Goal: Task Accomplishment & Management: Manage account settings

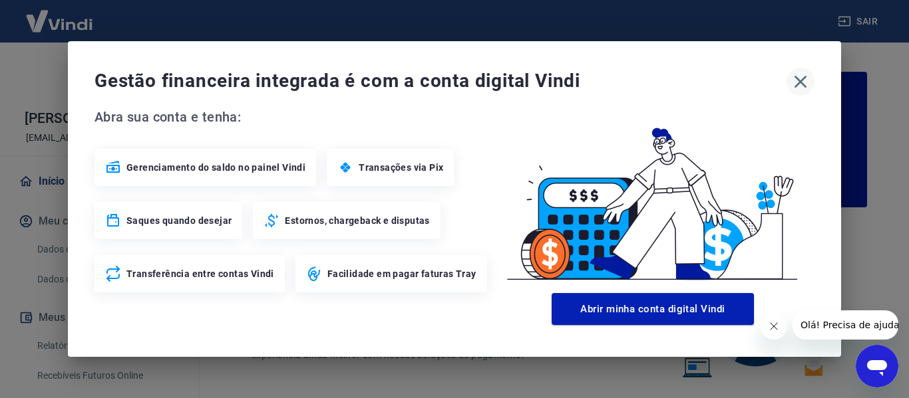
click at [802, 83] on icon "button" at bounding box center [800, 82] width 13 height 13
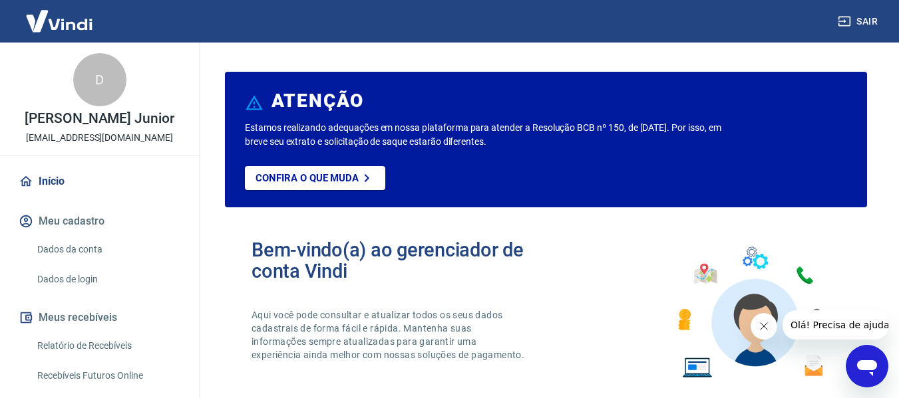
click at [761, 329] on icon "Fechar mensagem da empresa" at bounding box center [763, 326] width 11 height 11
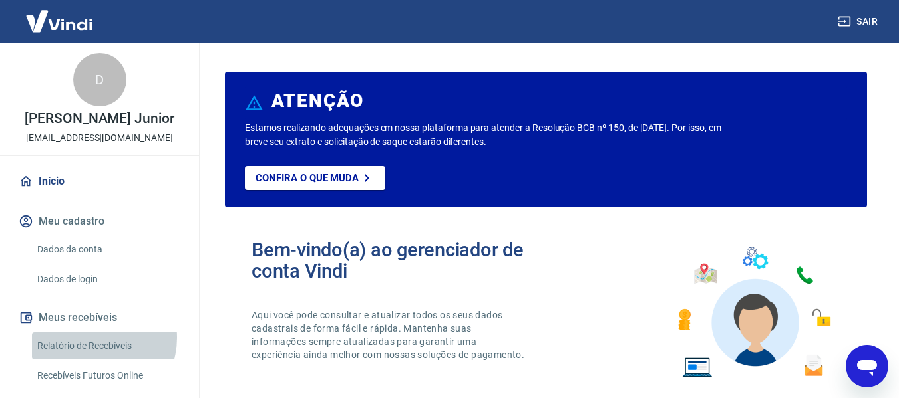
click at [91, 338] on link "Relatório de Recebíveis" at bounding box center [107, 346] width 151 height 27
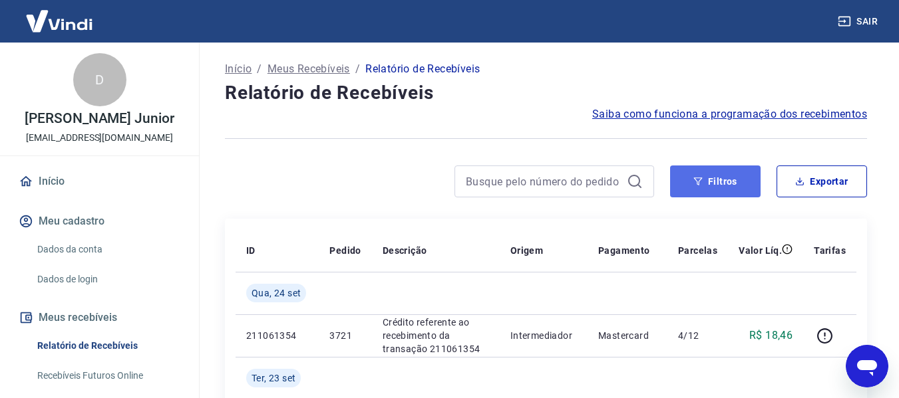
click at [704, 190] on button "Filtros" at bounding box center [715, 182] width 90 height 32
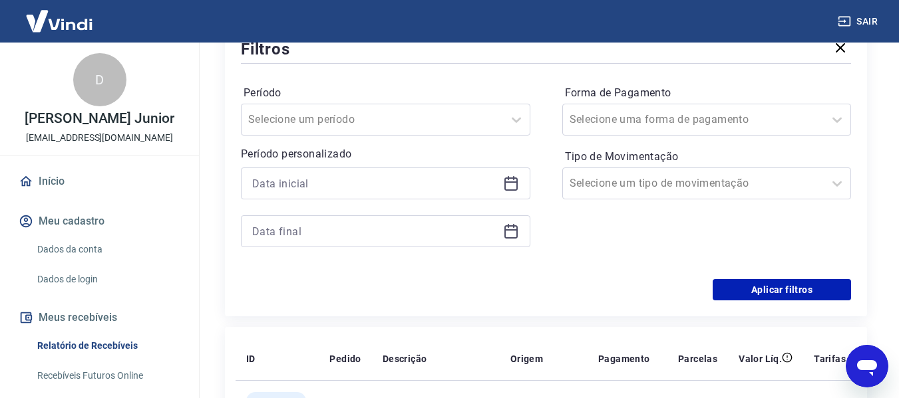
scroll to position [200, 0]
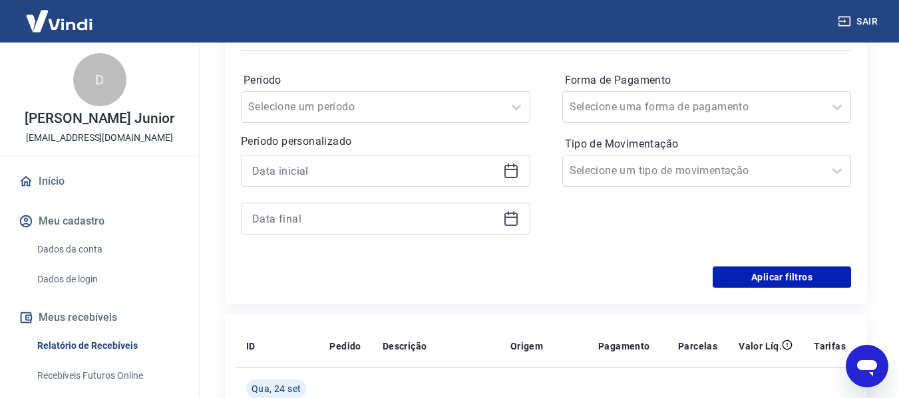
click at [509, 170] on icon at bounding box center [510, 169] width 13 height 1
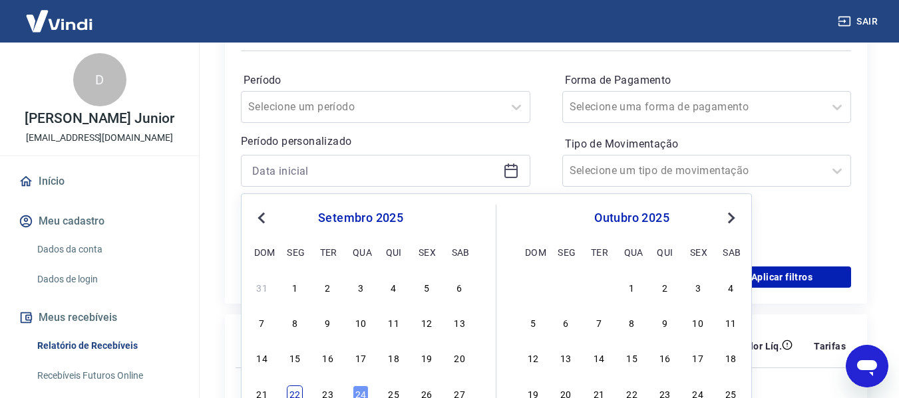
click at [301, 393] on div "22" at bounding box center [295, 394] width 16 height 16
type input "[DATE]"
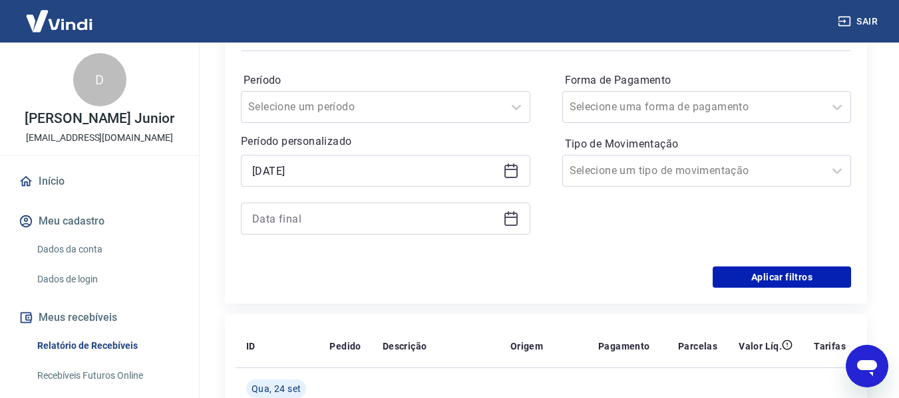
click at [512, 222] on icon at bounding box center [511, 219] width 16 height 16
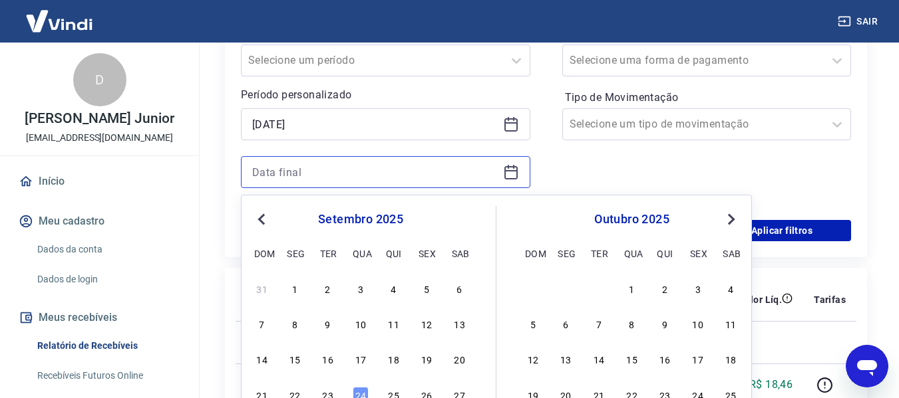
scroll to position [266, 0]
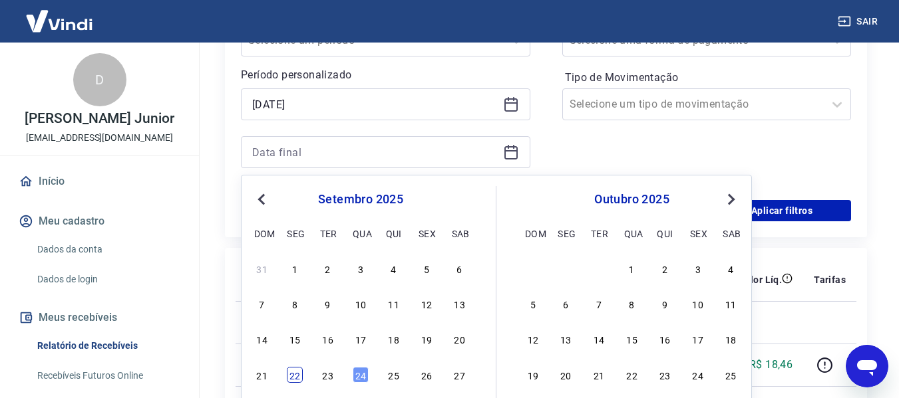
click at [298, 379] on div "22" at bounding box center [295, 375] width 16 height 16
type input "[DATE]"
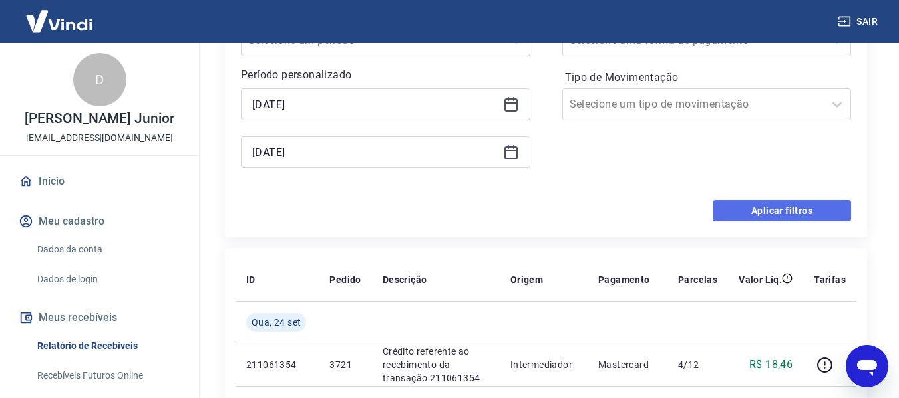
click at [776, 206] on button "Aplicar filtros" at bounding box center [781, 210] width 138 height 21
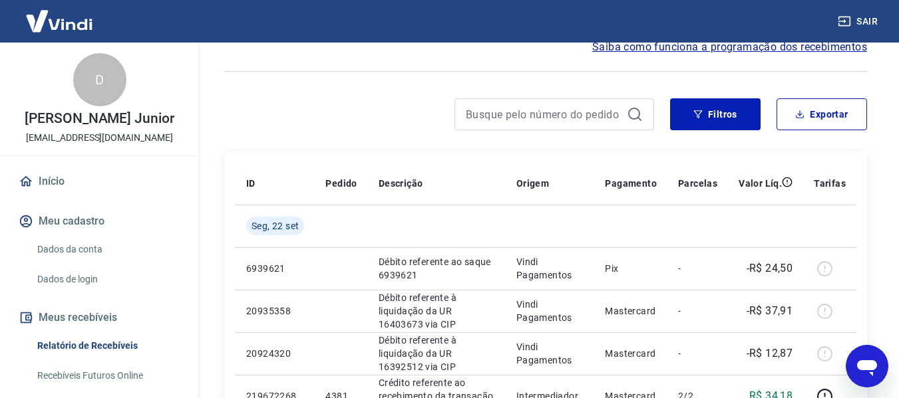
scroll to position [67, 0]
click at [716, 114] on button "Filtros" at bounding box center [715, 115] width 90 height 32
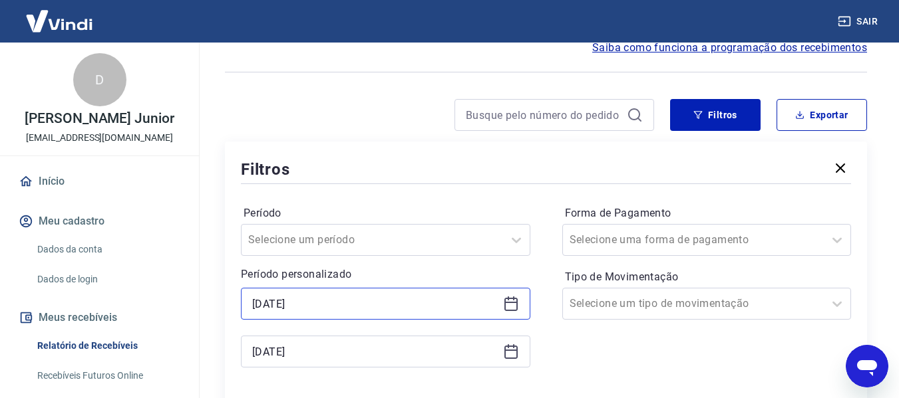
click at [466, 309] on input "[DATE]" at bounding box center [374, 304] width 245 height 20
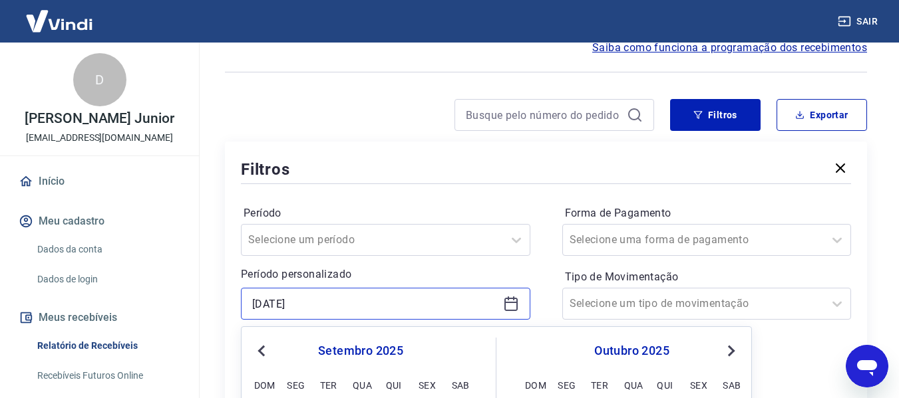
click at [465, 308] on input "[DATE]" at bounding box center [374, 304] width 245 height 20
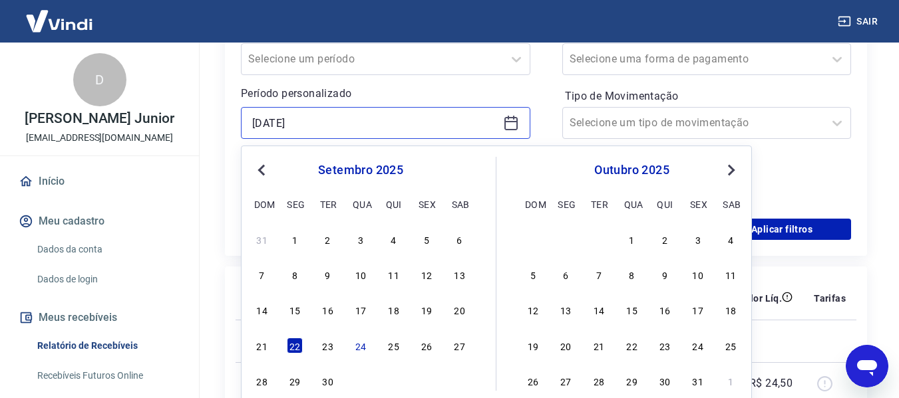
scroll to position [266, 0]
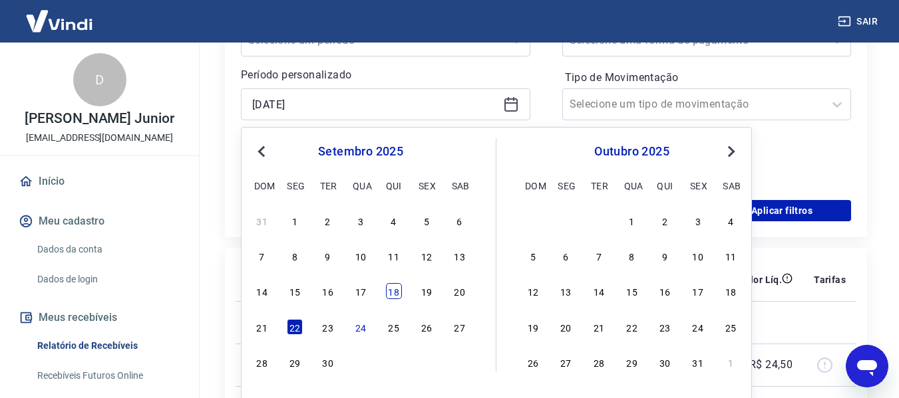
click at [388, 293] on div "18" at bounding box center [394, 291] width 16 height 16
type input "[DATE]"
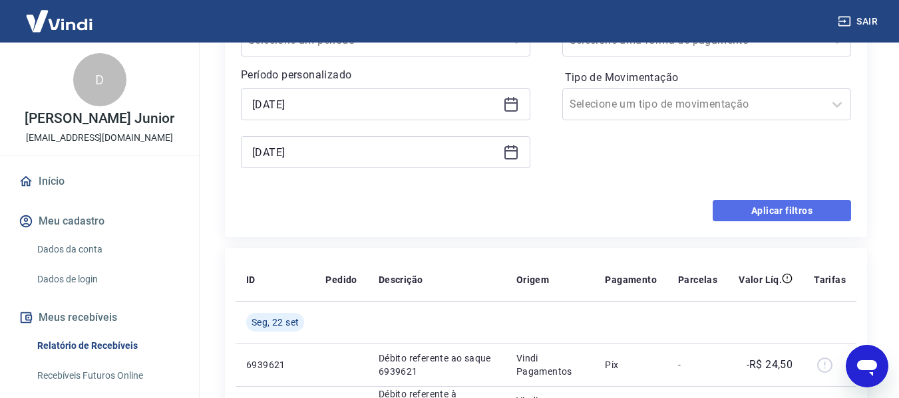
click at [738, 207] on button "Aplicar filtros" at bounding box center [781, 210] width 138 height 21
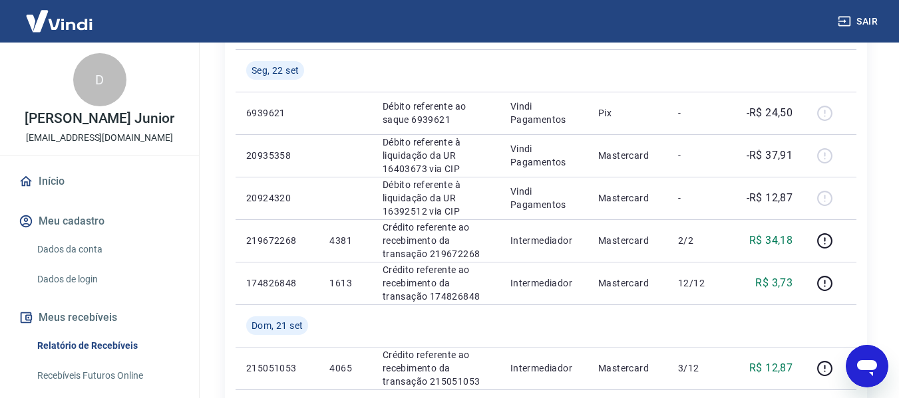
scroll to position [200, 0]
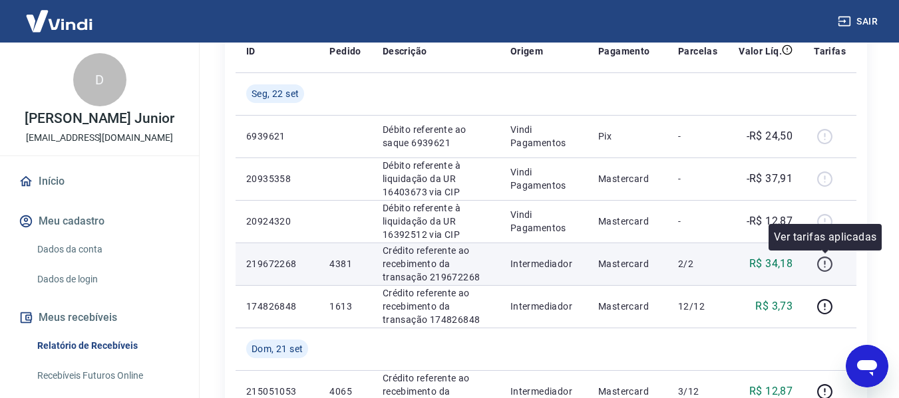
click at [820, 259] on button "button" at bounding box center [824, 263] width 21 height 21
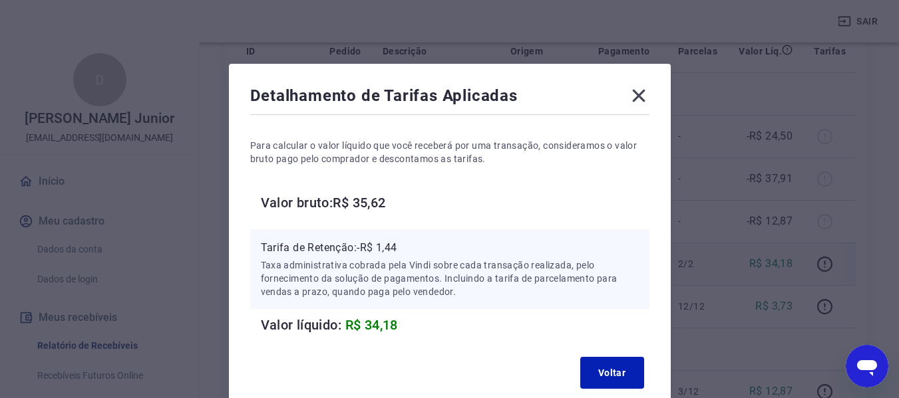
click at [651, 351] on div "Detalhamento de Tarifas Aplicadas Para calcular o valor líquido que você recebe…" at bounding box center [450, 240] width 442 height 352
click at [628, 365] on button "Voltar" at bounding box center [612, 373] width 64 height 32
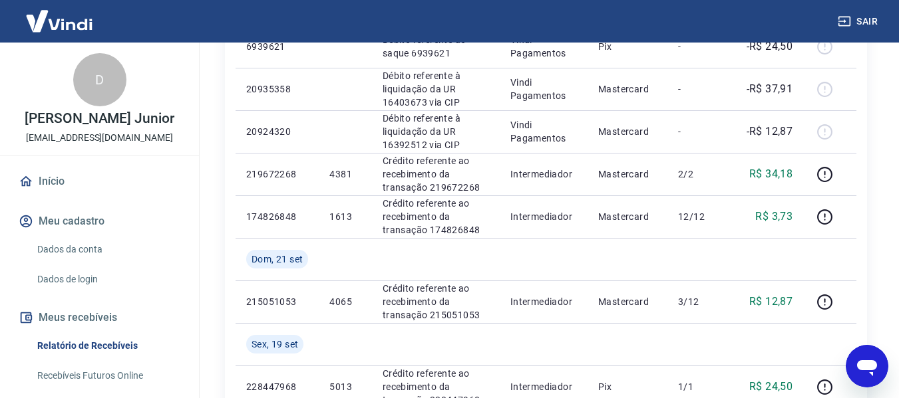
scroll to position [266, 0]
